Goal: Share content

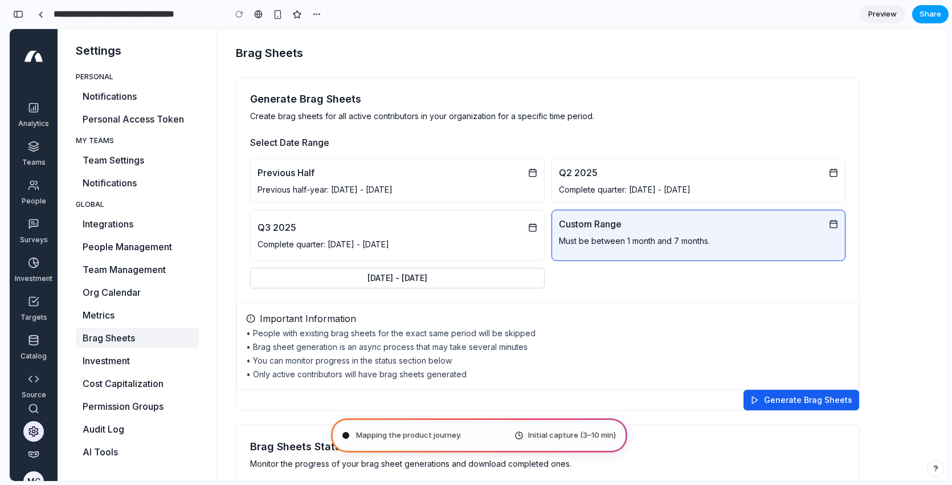
click at [937, 9] on span "Share" at bounding box center [930, 14] width 22 height 11
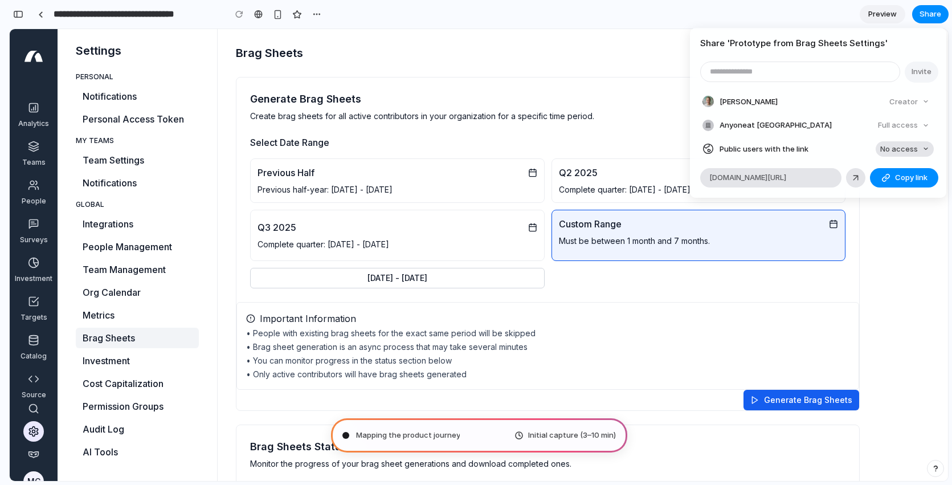
click at [901, 150] on span "No access" at bounding box center [899, 149] width 38 height 11
click at [895, 190] on span "Full access" at bounding box center [888, 191] width 40 height 11
click at [898, 178] on span "Copy link" at bounding box center [911, 177] width 32 height 11
type input "**********"
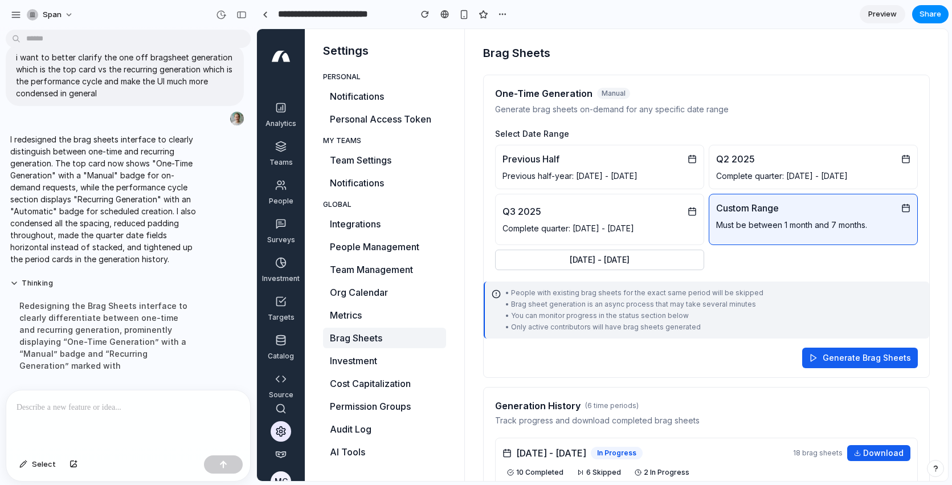
click at [595, 312] on div "Share ' Brag Sheets UI Enhancement ' Invite [PERSON_NAME] Creator Anyone at Spa…" at bounding box center [476, 242] width 952 height 485
click at [200, 416] on div at bounding box center [128, 420] width 244 height 60
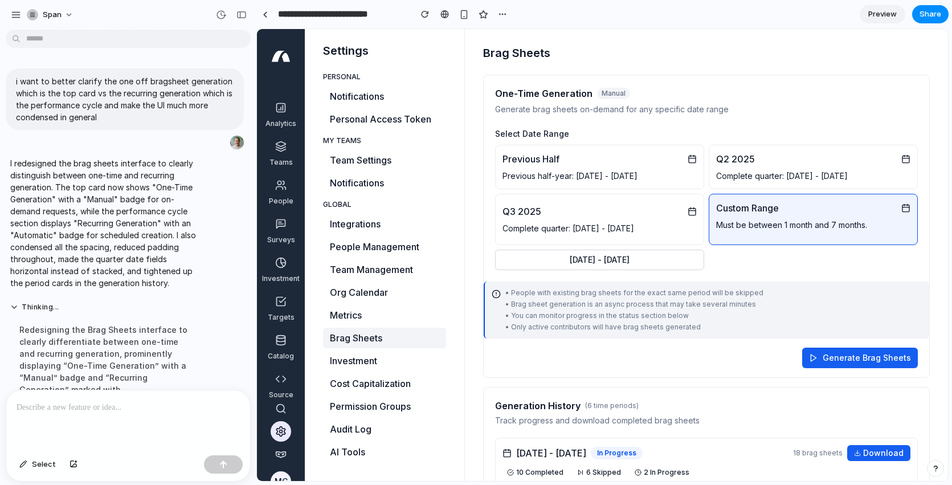
scroll to position [24, 0]
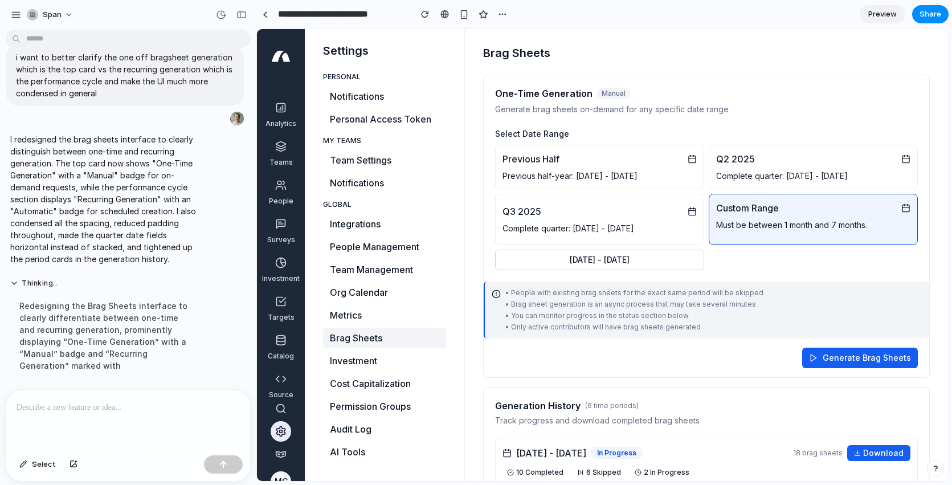
click at [127, 319] on div "Redesigning the Brag Sheets interface to clearly differentiate between one-time…" at bounding box center [105, 335] width 190 height 85
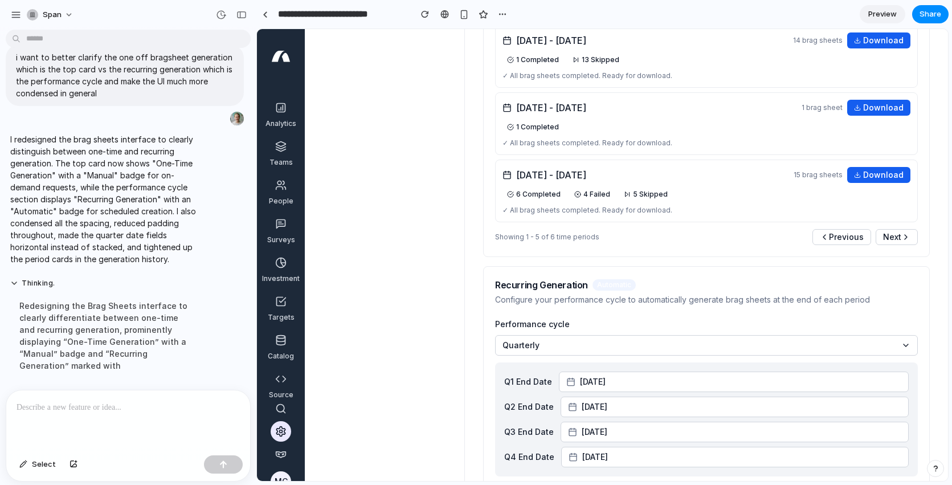
scroll to position [573, 0]
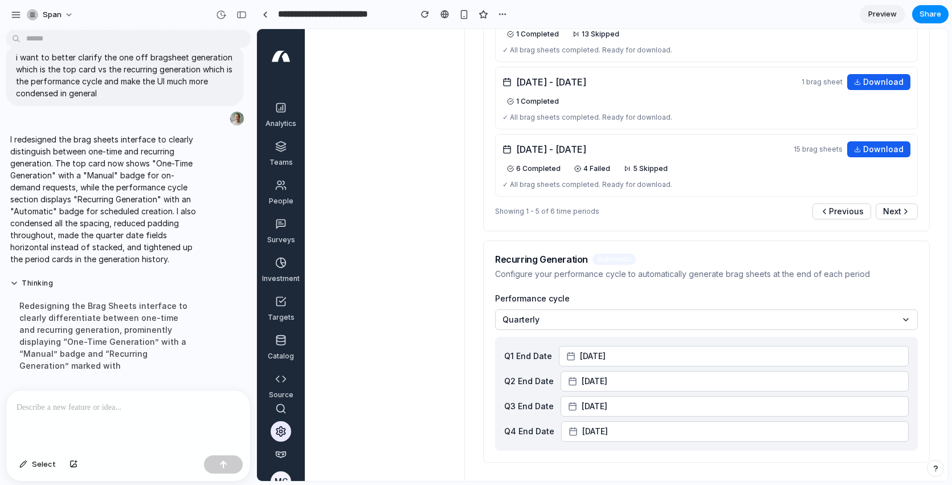
click at [60, 420] on div at bounding box center [128, 420] width 244 height 60
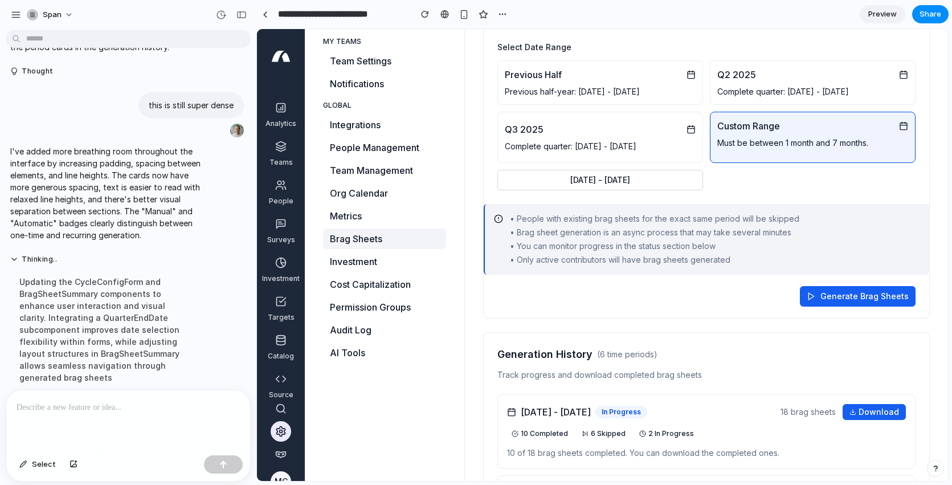
scroll to position [32, 0]
